Goal: Task Accomplishment & Management: Manage account settings

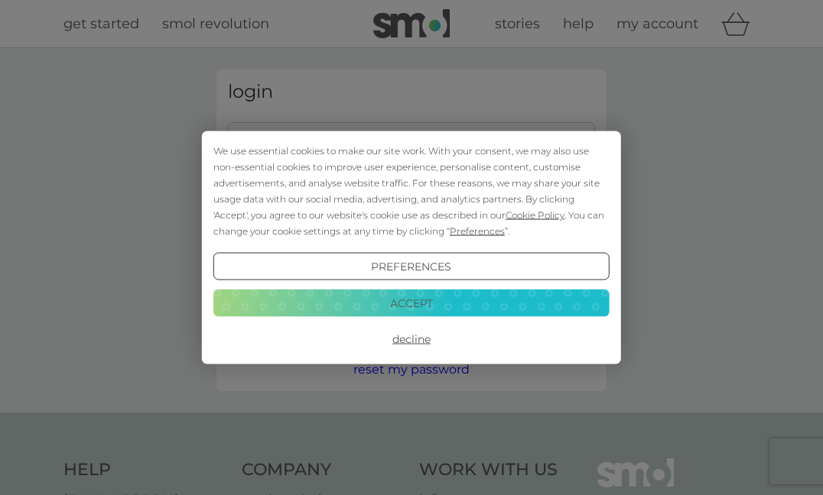
click at [427, 300] on button "Accept" at bounding box center [411, 303] width 396 height 28
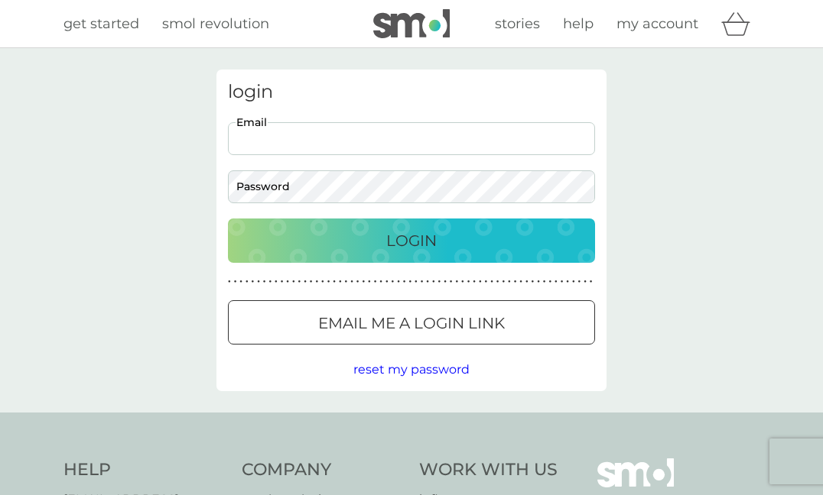
click at [306, 136] on input "Email" at bounding box center [411, 138] width 367 height 33
type input "[EMAIL_ADDRESS][DOMAIN_NAME]"
click at [407, 234] on p "Login" at bounding box center [411, 241] width 50 height 24
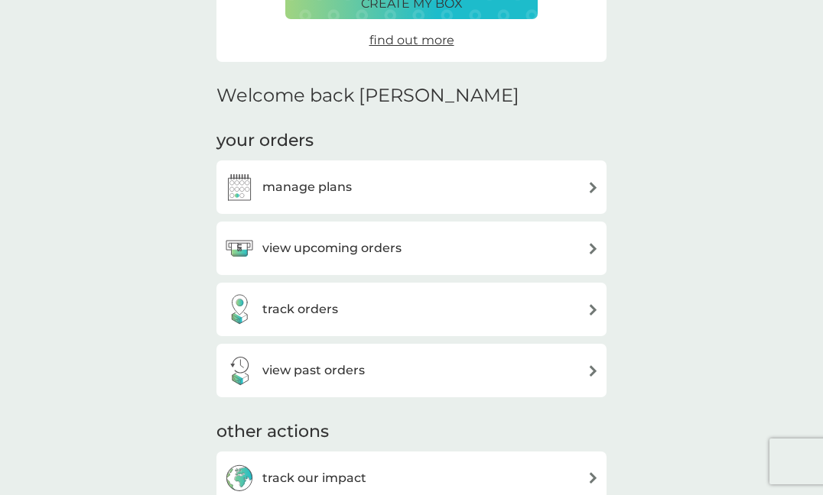
scroll to position [367, 0]
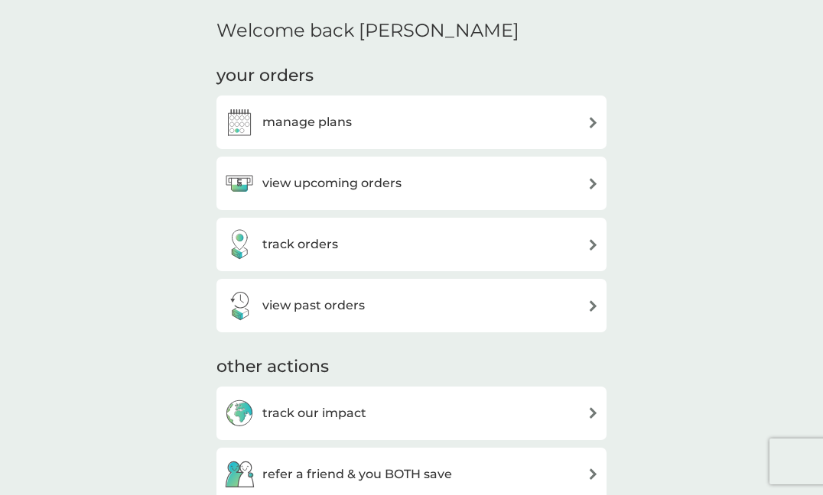
click at [592, 181] on img at bounding box center [592, 183] width 11 height 11
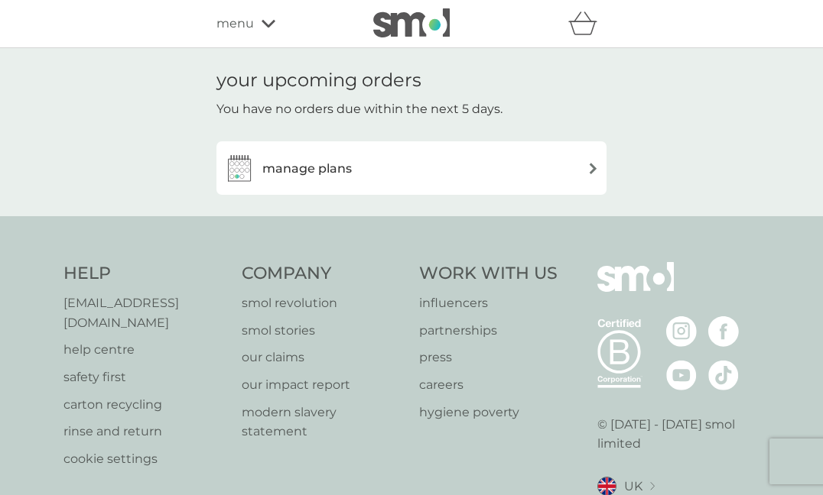
click at [303, 163] on h3 "manage plans" at bounding box center [306, 169] width 89 height 20
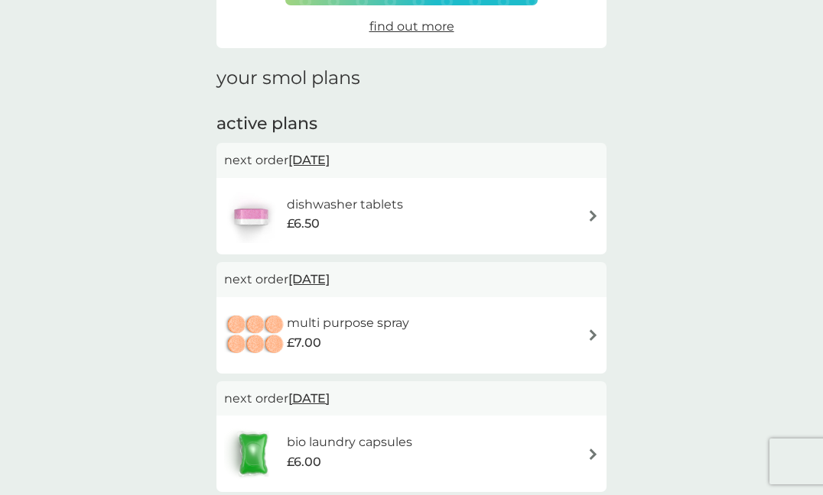
scroll to position [183, 0]
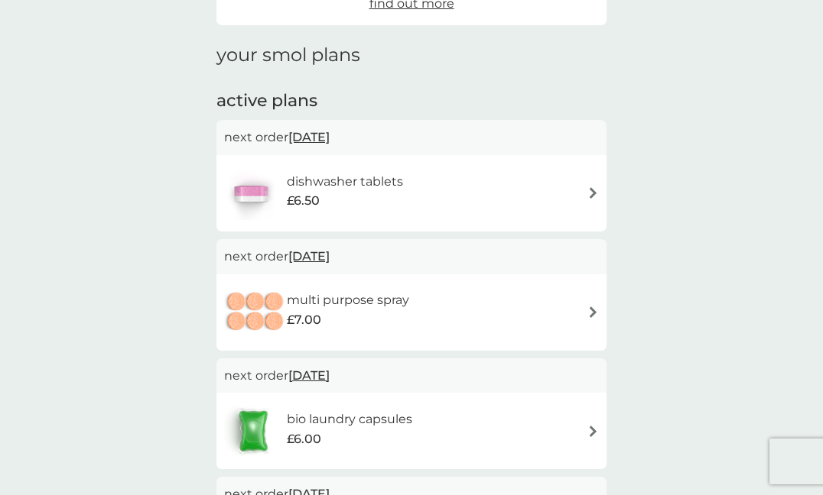
click at [592, 193] on img at bounding box center [592, 192] width 11 height 11
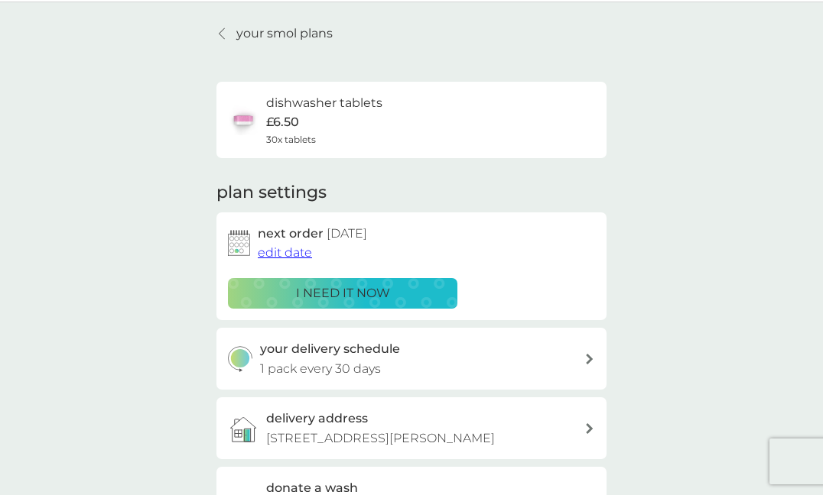
scroll to position [61, 0]
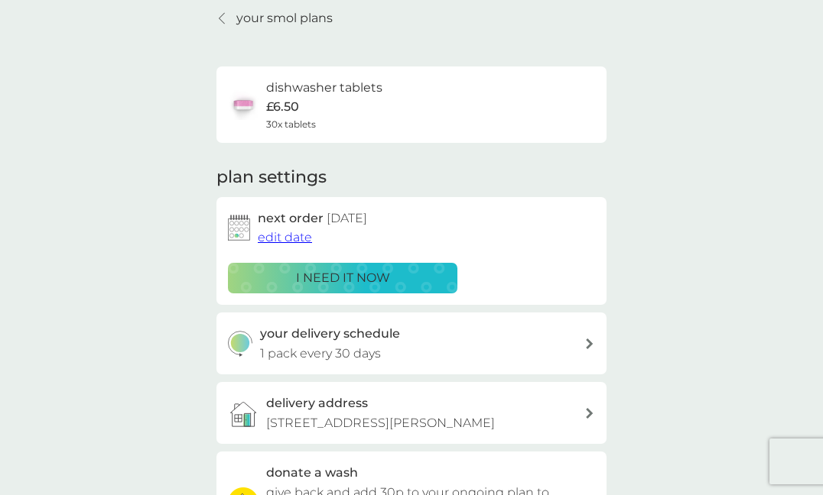
click at [292, 237] on span "edit date" at bounding box center [285, 237] width 54 height 15
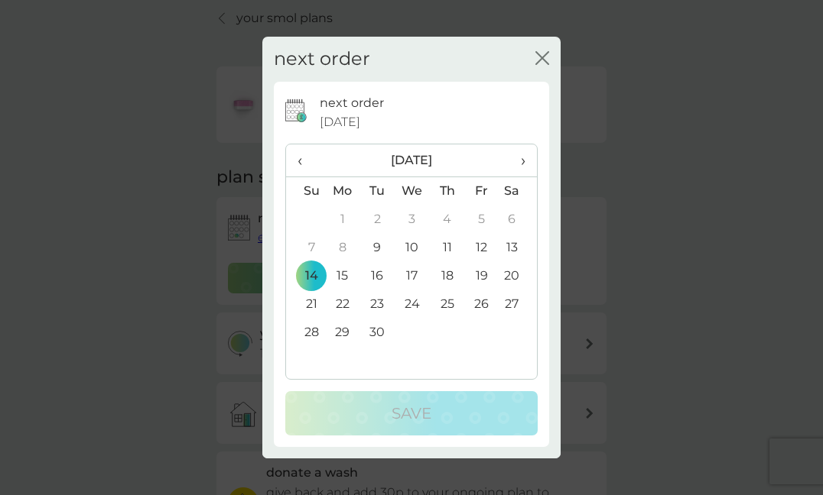
click at [315, 303] on td "21" at bounding box center [305, 304] width 39 height 28
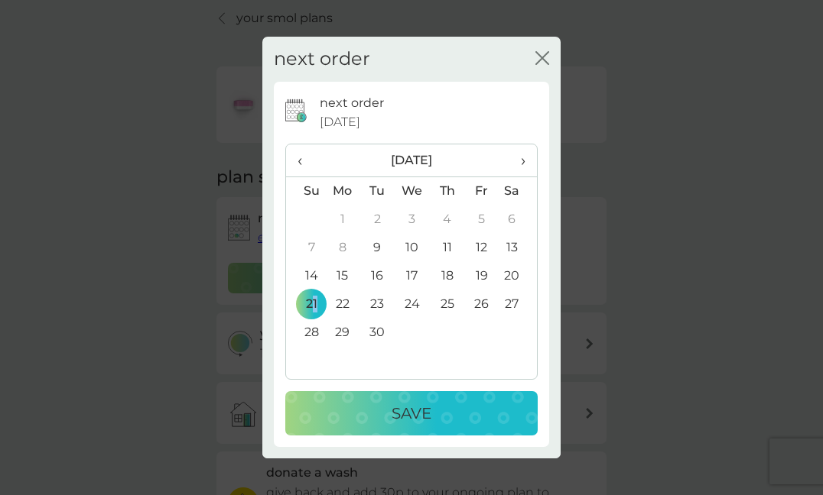
click at [411, 412] on p "Save" at bounding box center [411, 413] width 40 height 24
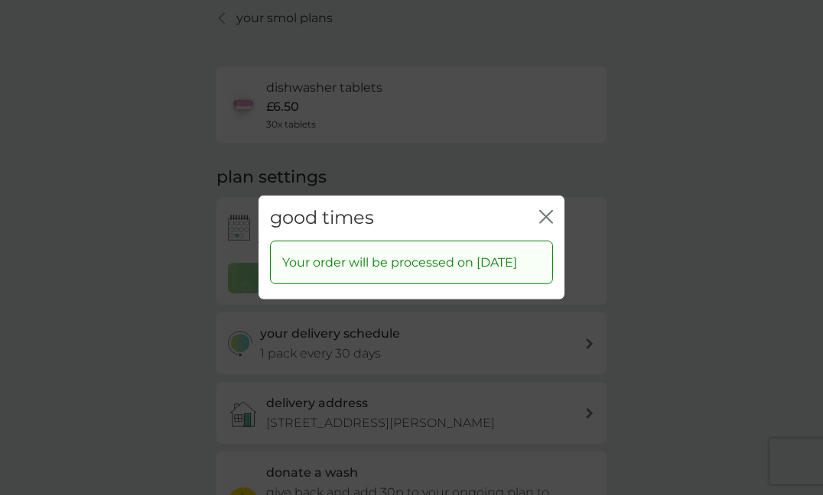
click at [547, 210] on icon "close" at bounding box center [546, 217] width 14 height 14
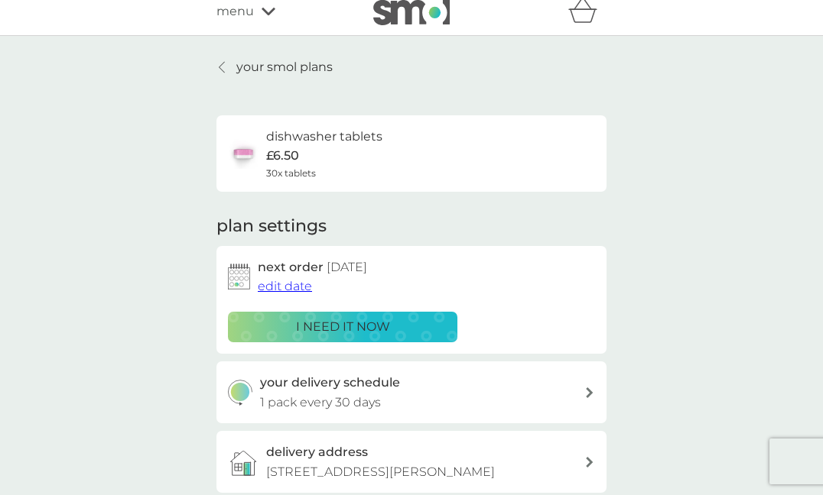
scroll to position [0, 0]
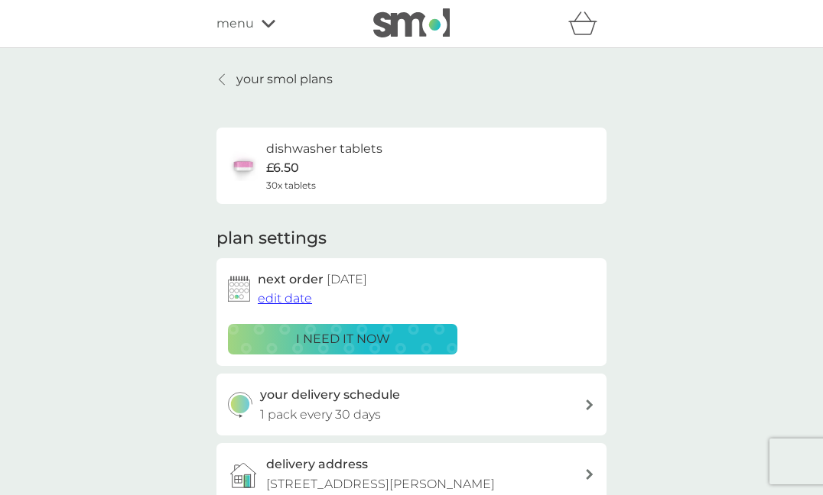
click at [266, 21] on icon at bounding box center [268, 23] width 14 height 9
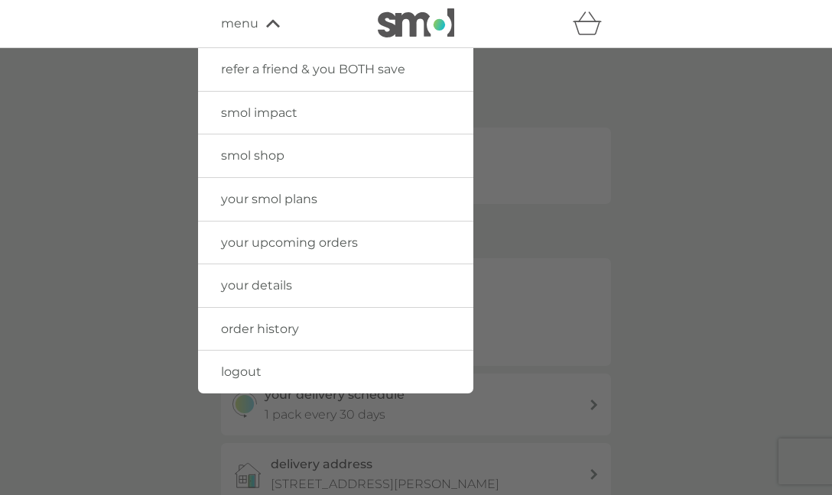
click at [658, 163] on div at bounding box center [416, 295] width 832 height 495
